Goal: Information Seeking & Learning: Learn about a topic

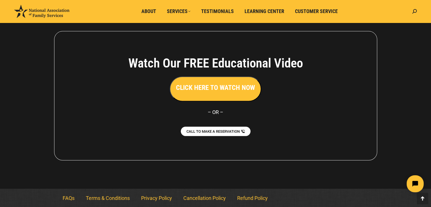
click at [226, 89] on h3 "CLICK HERE TO WATCH NOW" at bounding box center [215, 88] width 79 height 10
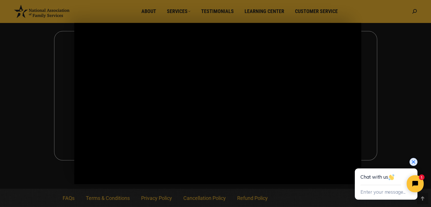
click at [413, 163] on icon "Close chat widget" at bounding box center [414, 162] width 6 height 6
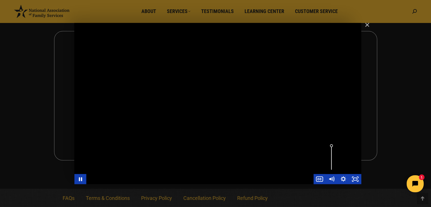
click at [111, 152] on div "Main Video - Full Webinar (Emma) Landon V1.4" at bounding box center [217, 104] width 287 height 162
click at [137, 135] on div "Main Video - Full Webinar (Emma) Landon V1.4" at bounding box center [217, 104] width 287 height 162
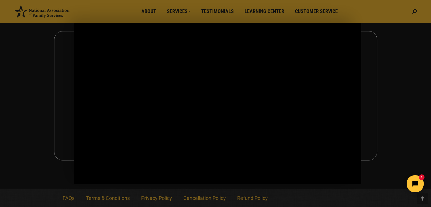
click html "1"
drag, startPoint x: 357, startPoint y: 178, endPoint x: 666, endPoint y: 324, distance: 341.7
click html "1"
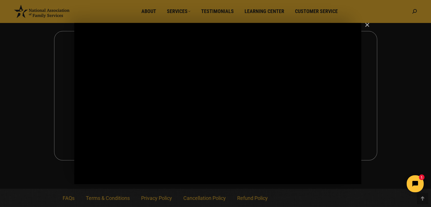
click html "1"
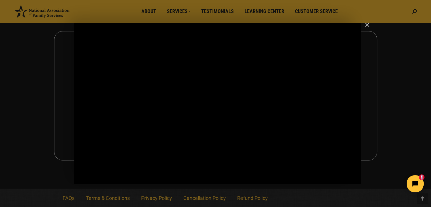
click html "1"
drag, startPoint x: 352, startPoint y: 179, endPoint x: 356, endPoint y: 178, distance: 3.7
click html "1"
click at [212, 164] on div "Click for sound @keyframes VOLUME_SMALL_WAVE_FLASH { 0% { opacity: 0; } 33% { o…" at bounding box center [217, 104] width 287 height 162
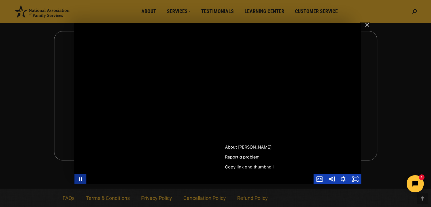
click at [78, 179] on icon "Pause" at bounding box center [80, 179] width 12 height 10
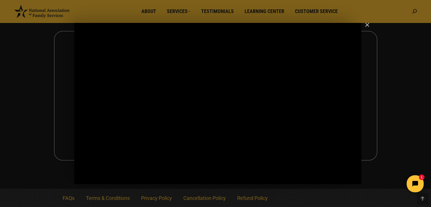
click html "1"
click at [77, 181] on icon "Play Video" at bounding box center [81, 179] width 12 height 10
drag, startPoint x: 242, startPoint y: 115, endPoint x: 379, endPoint y: 113, distance: 136.4
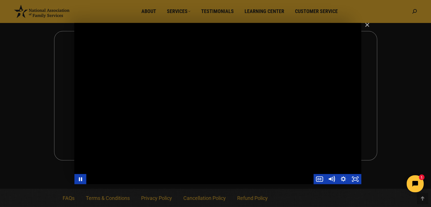
drag, startPoint x: 194, startPoint y: 96, endPoint x: 308, endPoint y: 107, distance: 113.9
click at [349, 114] on div "Main Video - Full Webinar (Emma) Landon V1.4" at bounding box center [217, 104] width 287 height 162
click at [259, 75] on div "Main Video - Full Webinar (Emma) Landon V1.4" at bounding box center [217, 104] width 287 height 162
click at [260, 75] on div "Main Video - Full Webinar (Emma) Landon V1.4" at bounding box center [217, 104] width 287 height 162
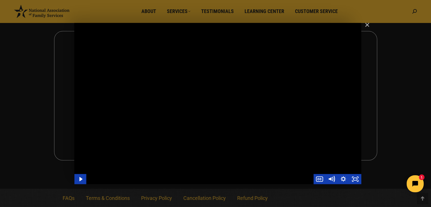
click at [346, 52] on div "Main Video - Full Webinar (Emma) Landon V1.4" at bounding box center [217, 104] width 287 height 162
click at [365, 25] on img "Close" at bounding box center [365, 28] width 10 height 10
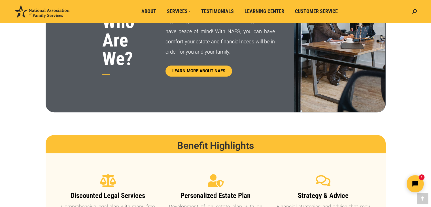
scroll to position [312, 0]
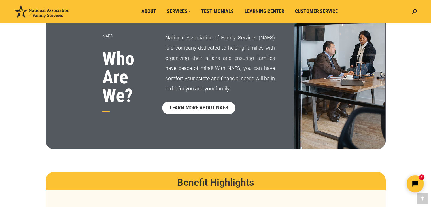
click at [198, 106] on span "LEARN MORE ABOUT NAFS" at bounding box center [199, 107] width 58 height 5
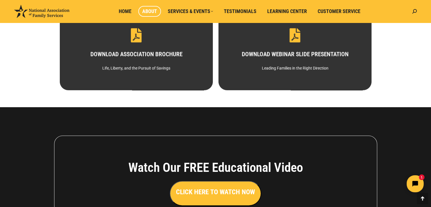
scroll to position [271, 0]
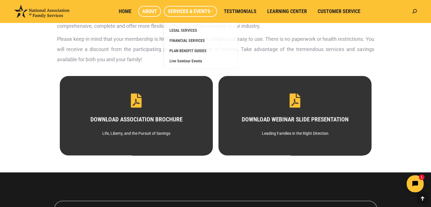
click at [193, 12] on span "Services & Events" at bounding box center [190, 11] width 45 height 6
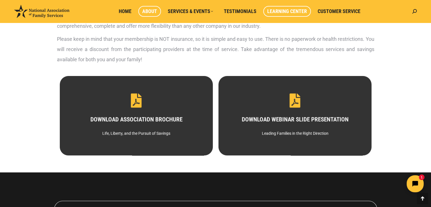
click at [287, 8] on link "Learning Center" at bounding box center [287, 11] width 48 height 11
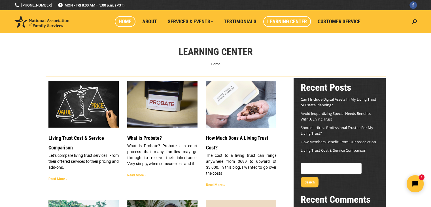
click at [128, 23] on span "Home" at bounding box center [125, 21] width 13 height 6
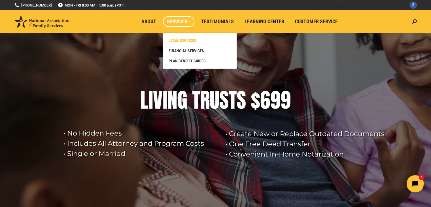
click at [188, 42] on span "LEGAL SERVICES" at bounding box center [183, 40] width 28 height 5
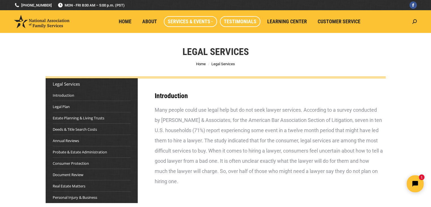
click at [237, 20] on span "Testimonials" at bounding box center [240, 21] width 33 height 6
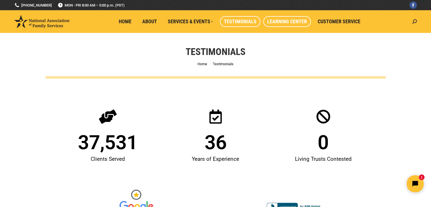
click at [287, 23] on span "Learning Center" at bounding box center [287, 21] width 40 height 6
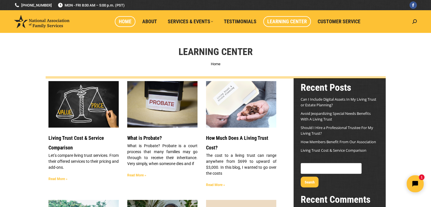
click at [126, 19] on span "Home" at bounding box center [125, 21] width 13 height 6
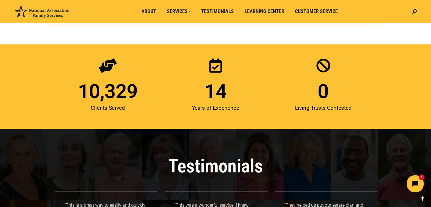
scroll to position [794, 0]
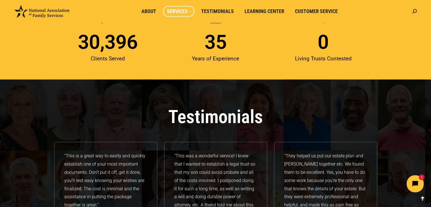
click at [176, 8] on link "Services" at bounding box center [178, 11] width 31 height 11
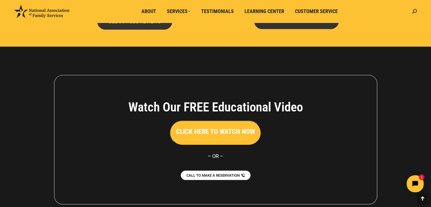
scroll to position [1282, 0]
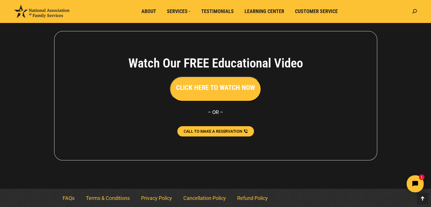
click at [215, 135] on link "CALL TO MAKE A RESERVATION" at bounding box center [215, 131] width 77 height 10
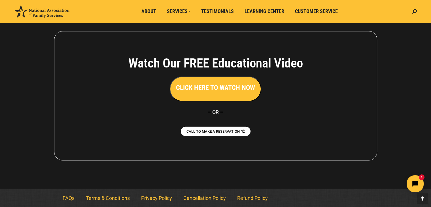
click at [71, 149] on div "Watch Our FREE Educational Video CLICK HERE TO WATCH NOW – OR – CALL TO MAKE A …" at bounding box center [215, 95] width 323 height 129
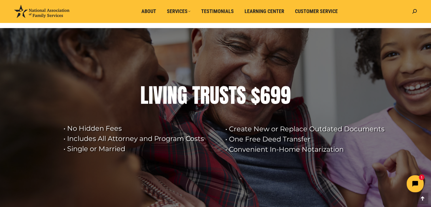
scroll to position [142, 0]
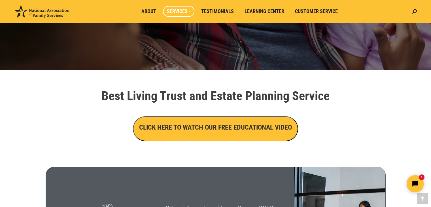
click at [173, 12] on span "Services" at bounding box center [179, 11] width 24 height 6
click at [143, 14] on span "About" at bounding box center [148, 11] width 15 height 6
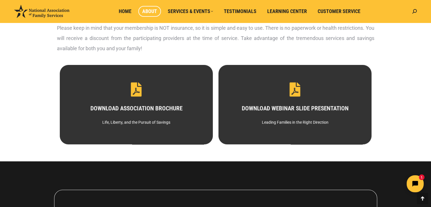
scroll to position [214, 0]
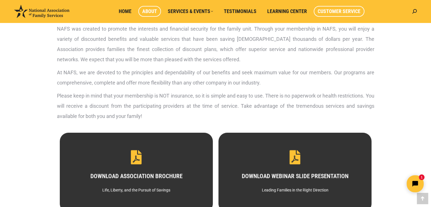
click at [329, 8] on link "Customer Service" at bounding box center [339, 11] width 51 height 11
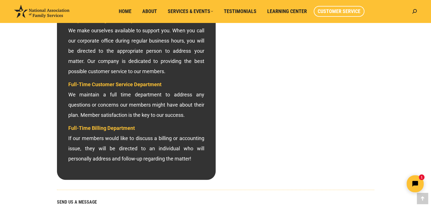
scroll to position [113, 0]
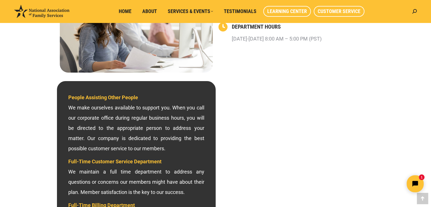
click at [302, 12] on span "Learning Center" at bounding box center [287, 11] width 40 height 6
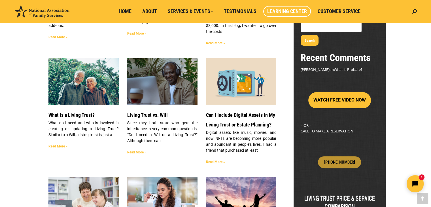
scroll to position [170, 0]
